Goal: Task Accomplishment & Management: Manage account settings

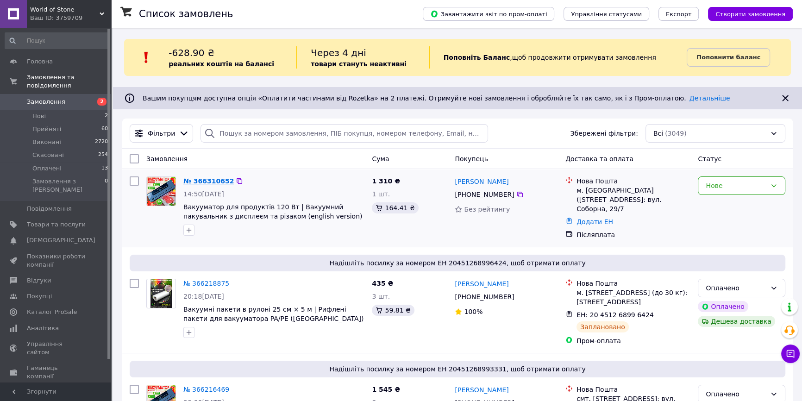
click at [205, 181] on link "№ 366310652" at bounding box center [208, 180] width 50 height 7
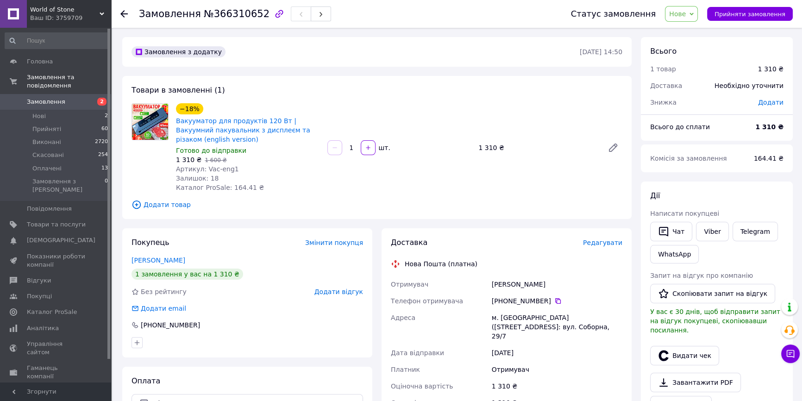
click at [229, 15] on span "№366310652" at bounding box center [237, 13] width 66 height 11
copy h1 "Замовлення №366310652"
click at [696, 232] on link "Viber" at bounding box center [712, 231] width 32 height 19
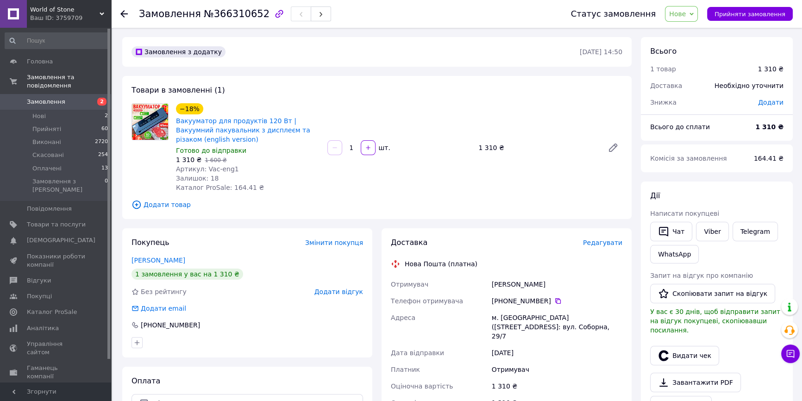
drag, startPoint x: 149, startPoint y: 178, endPoint x: 184, endPoint y: 164, distance: 37.8
click at [149, 178] on div at bounding box center [150, 147] width 44 height 89
drag, startPoint x: 174, startPoint y: 118, endPoint x: 275, endPoint y: 121, distance: 101.0
click at [275, 121] on div "−18% Вакууматор для продуктів 120 Вт | Вакуумний пакувальник з дисплеєм та різа…" at bounding box center [247, 147] width 151 height 93
copy link "Вакууматор для продуктів 120 Вт"
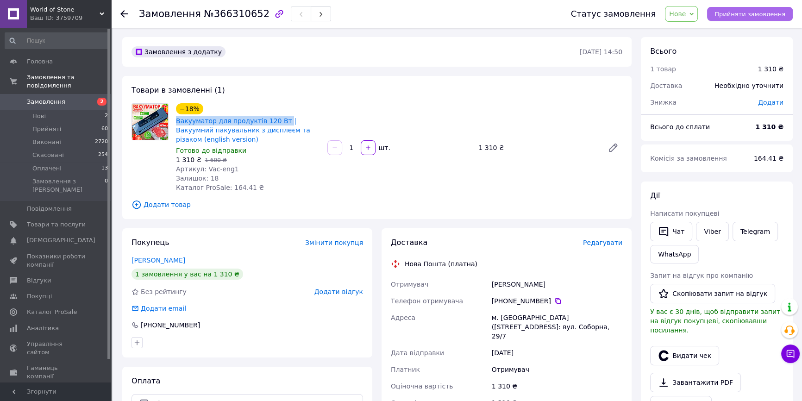
click at [754, 15] on span "Прийняти замовлення" at bounding box center [750, 14] width 71 height 7
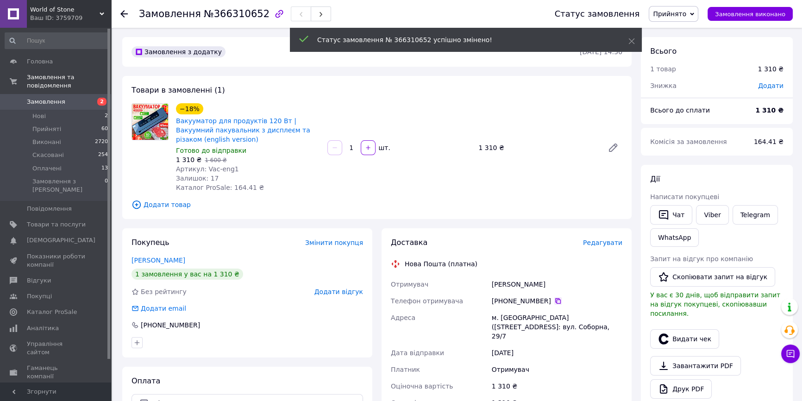
click at [555, 302] on icon at bounding box center [557, 300] width 7 height 7
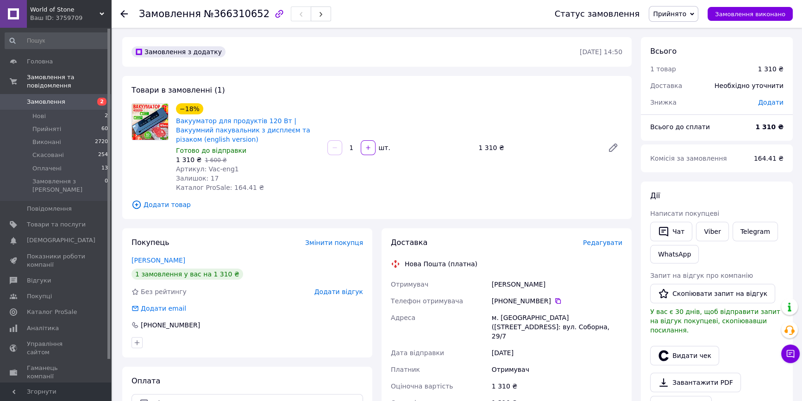
click at [496, 283] on div "Лясота Анатолій" at bounding box center [557, 284] width 134 height 17
copy div "Лясота Анатолій"
click at [509, 317] on div "м. [GEOGRAPHIC_DATA] ([STREET_ADDRESS]: вул. Соборна, 29/7" at bounding box center [557, 326] width 134 height 35
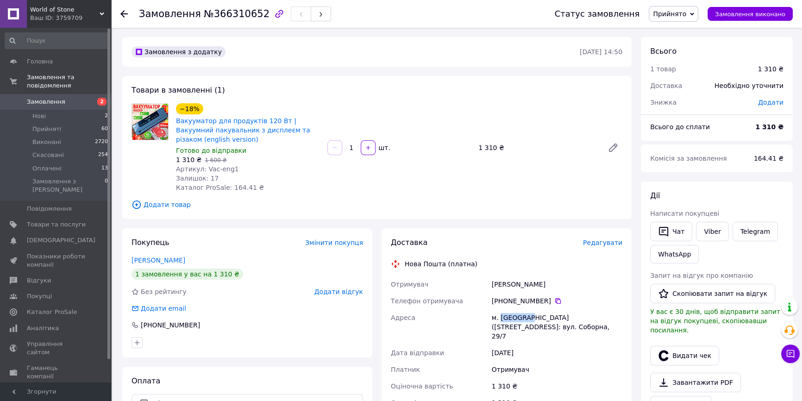
click at [509, 317] on div "м. [GEOGRAPHIC_DATA] ([STREET_ADDRESS]: вул. Соборна, 29/7" at bounding box center [557, 326] width 134 height 35
copy div "Ананьїв"
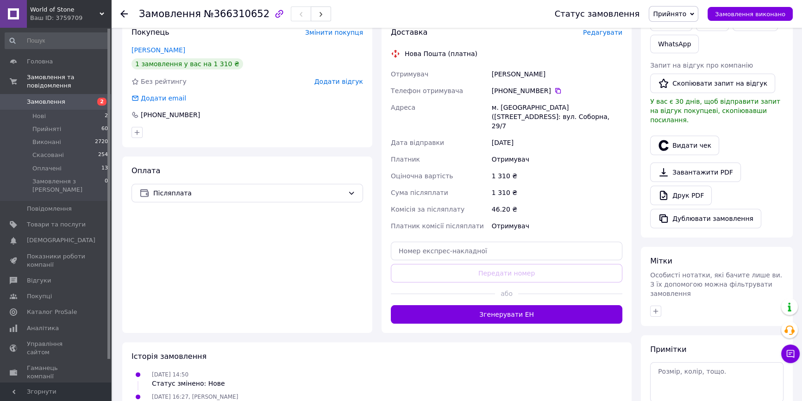
click at [495, 231] on div "Доставка Редагувати Нова Пошта (платна) Отримувач Лясота Анатолій Телефон отрим…" at bounding box center [507, 175] width 232 height 296
click at [496, 242] on input "text" at bounding box center [507, 251] width 232 height 19
paste input "20451269166189"
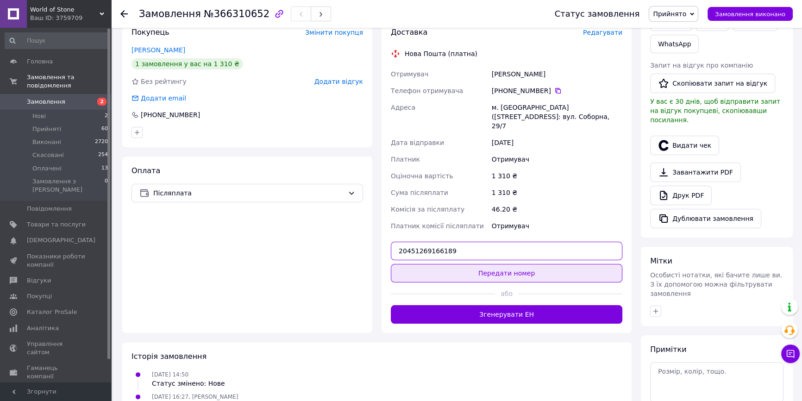
type input "20451269166189"
click at [492, 264] on button "Передати номер" at bounding box center [507, 273] width 232 height 19
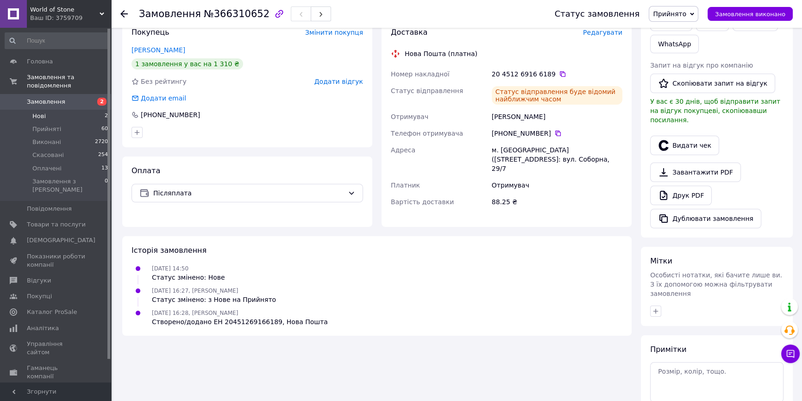
click at [70, 110] on li "Нові 2" at bounding box center [56, 116] width 113 height 13
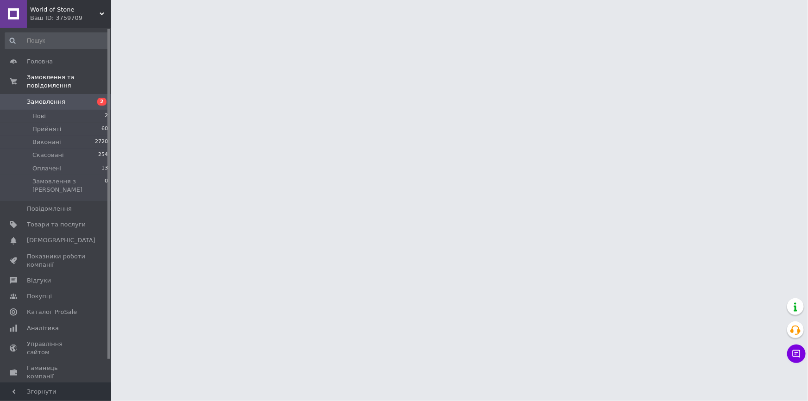
click at [70, 98] on span "Замовлення" at bounding box center [56, 102] width 59 height 8
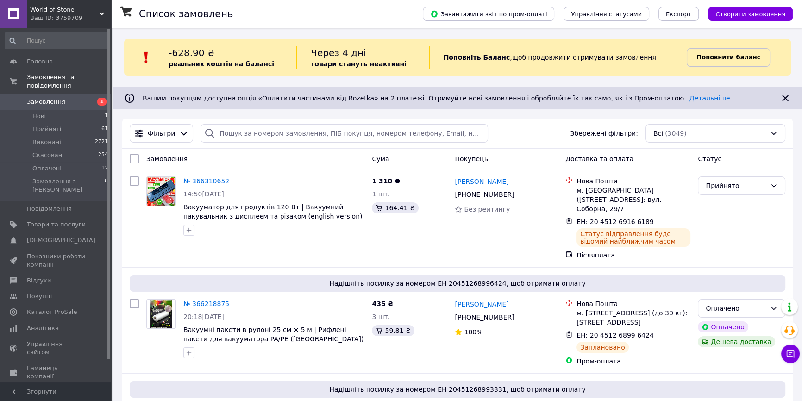
click at [729, 61] on b "Поповнити баланс" at bounding box center [729, 57] width 64 height 7
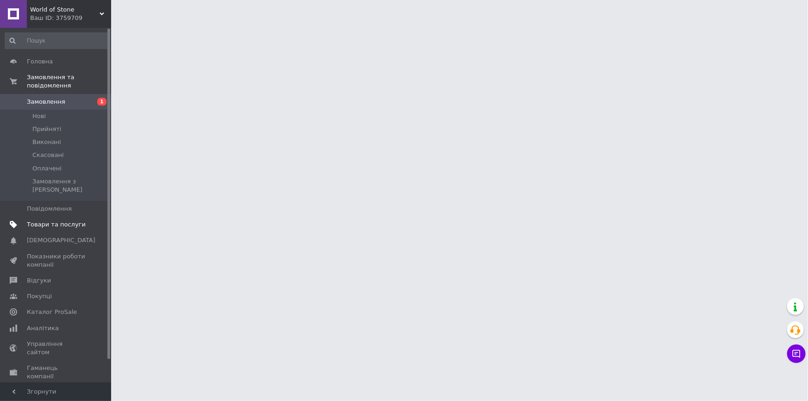
click at [65, 220] on span "Товари та послуги" at bounding box center [56, 224] width 59 height 8
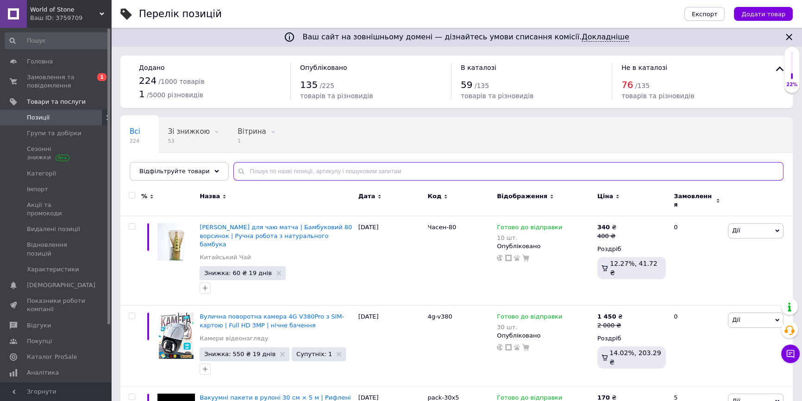
click at [331, 173] on input "text" at bounding box center [508, 171] width 550 height 19
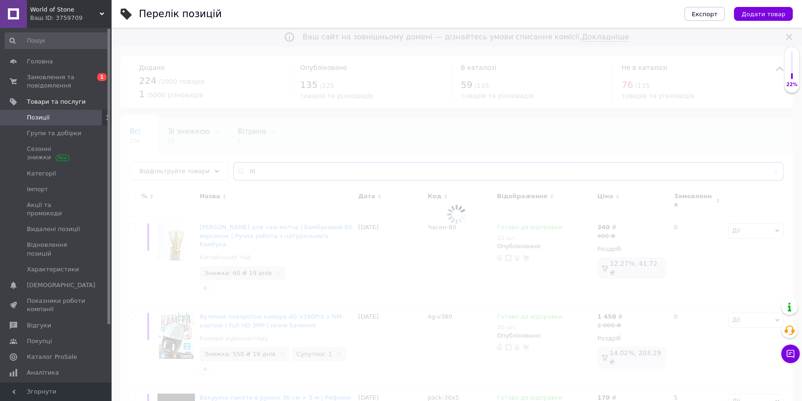
type input "f"
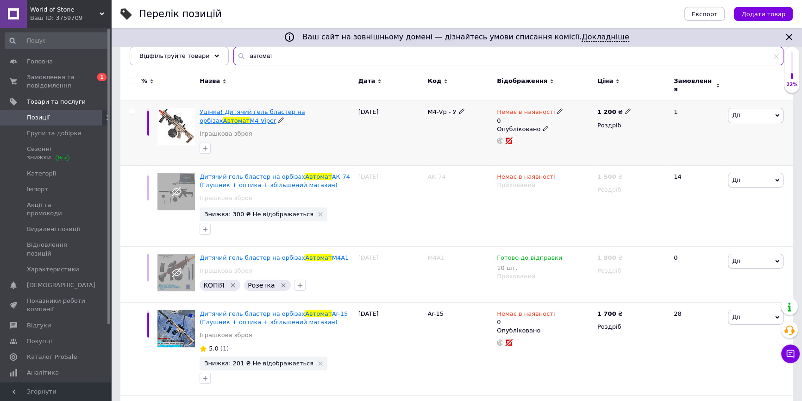
scroll to position [210, 0]
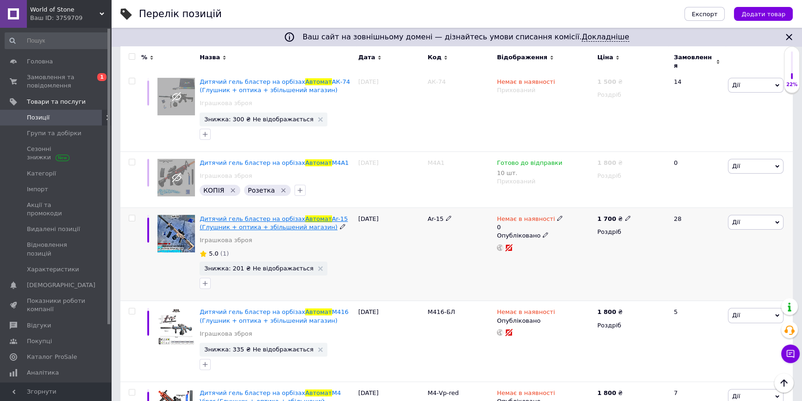
type input "автомат"
